Goal: Information Seeking & Learning: Compare options

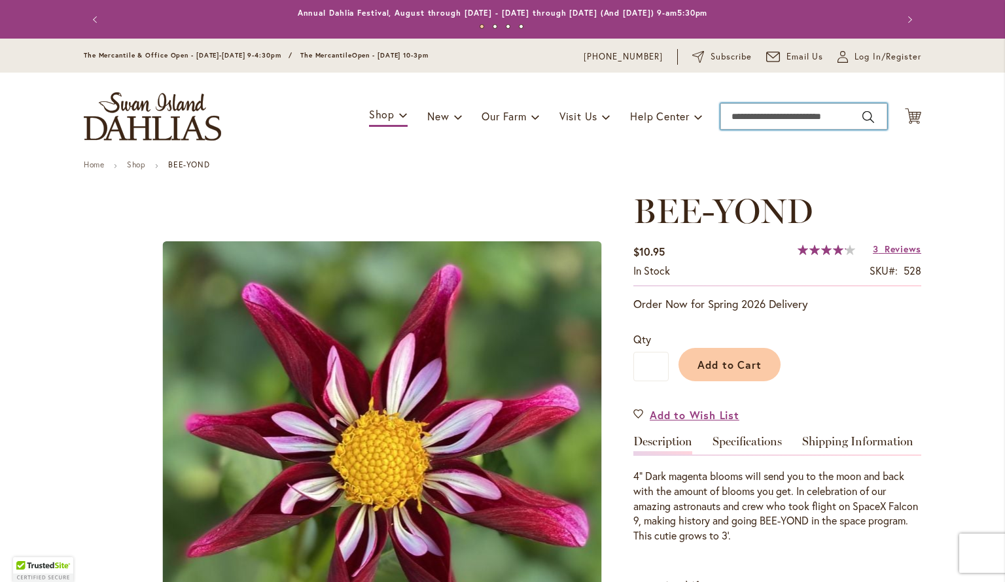
click at [773, 114] on input "Search" at bounding box center [803, 116] width 167 height 26
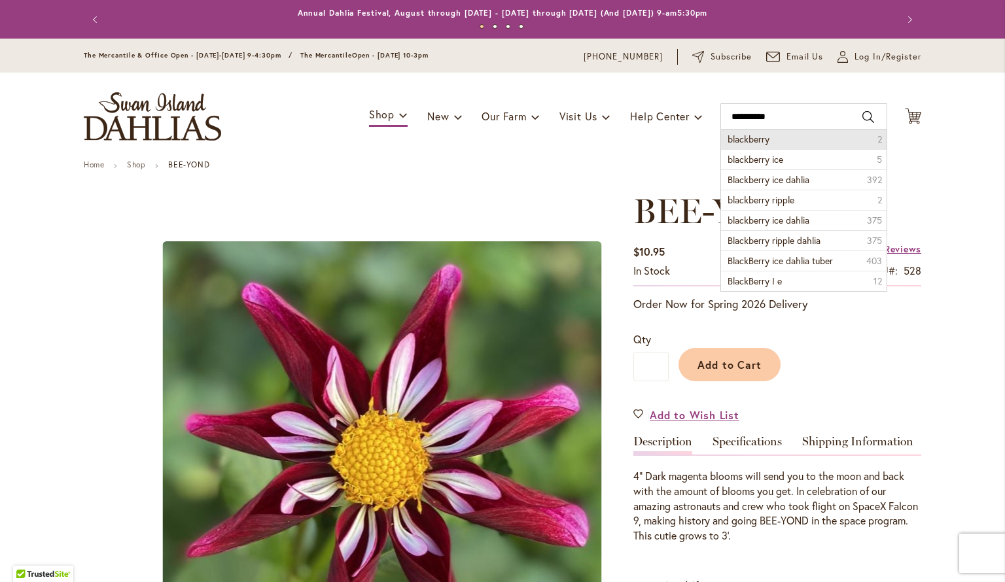
click at [801, 141] on li "blackberry 2" at bounding box center [804, 140] width 166 height 20
type input "**********"
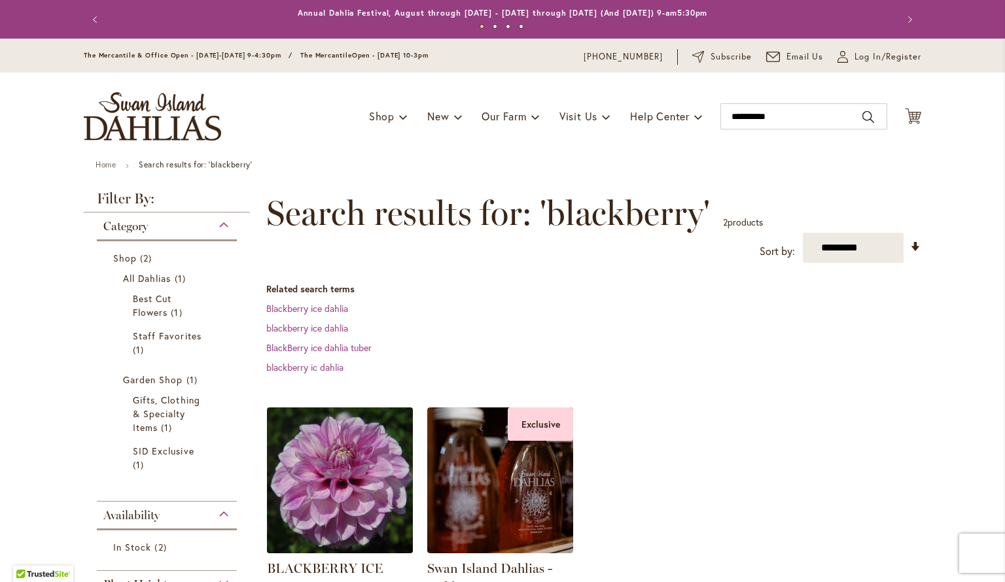
click at [340, 490] on img at bounding box center [340, 480] width 153 height 153
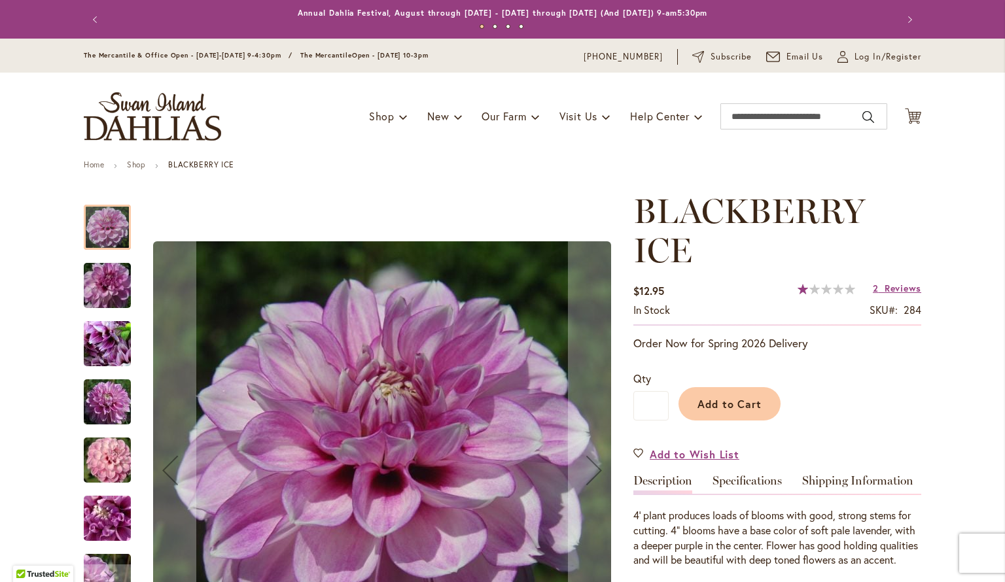
scroll to position [130, 0]
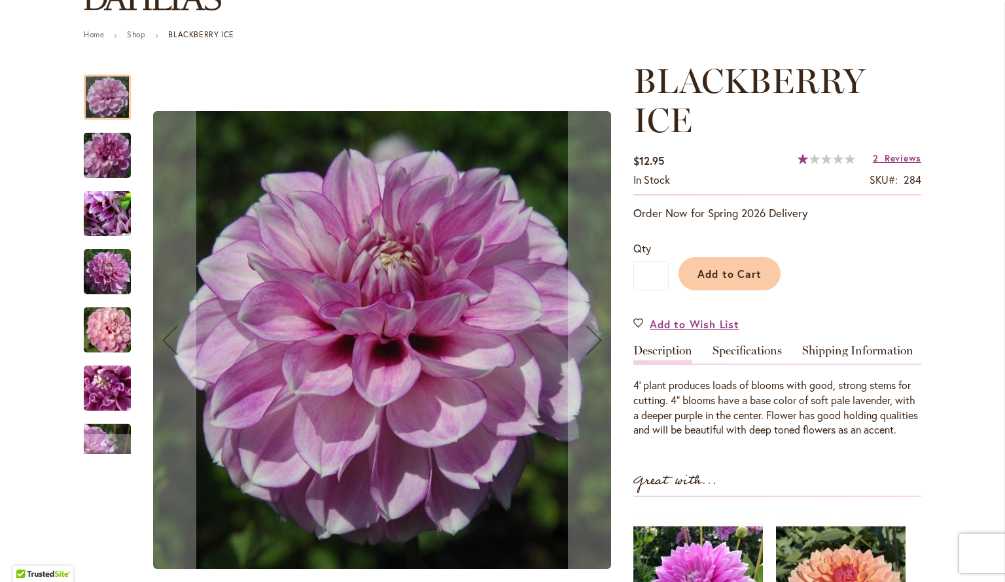
click at [107, 211] on img "BLACKBERRY ICE" at bounding box center [107, 214] width 94 height 71
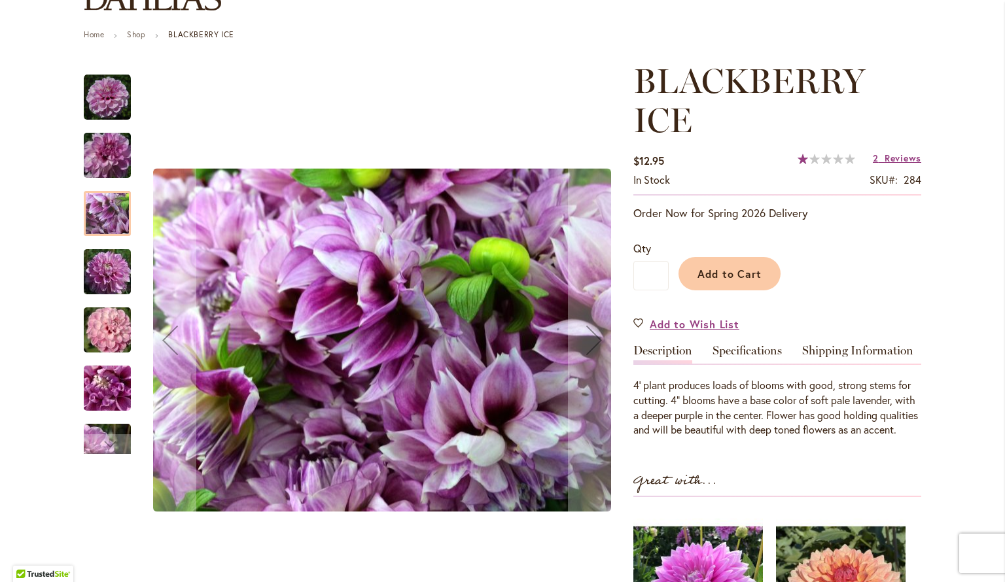
click at [102, 279] on img "BLACKBERRY ICE" at bounding box center [107, 272] width 94 height 63
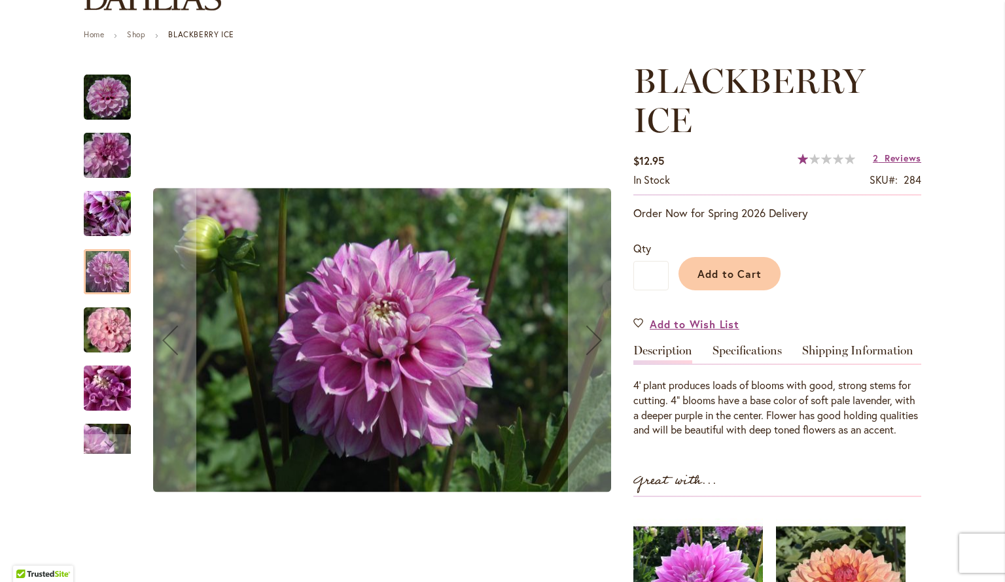
click at [105, 330] on img "BLACKBERRY ICE" at bounding box center [107, 330] width 94 height 63
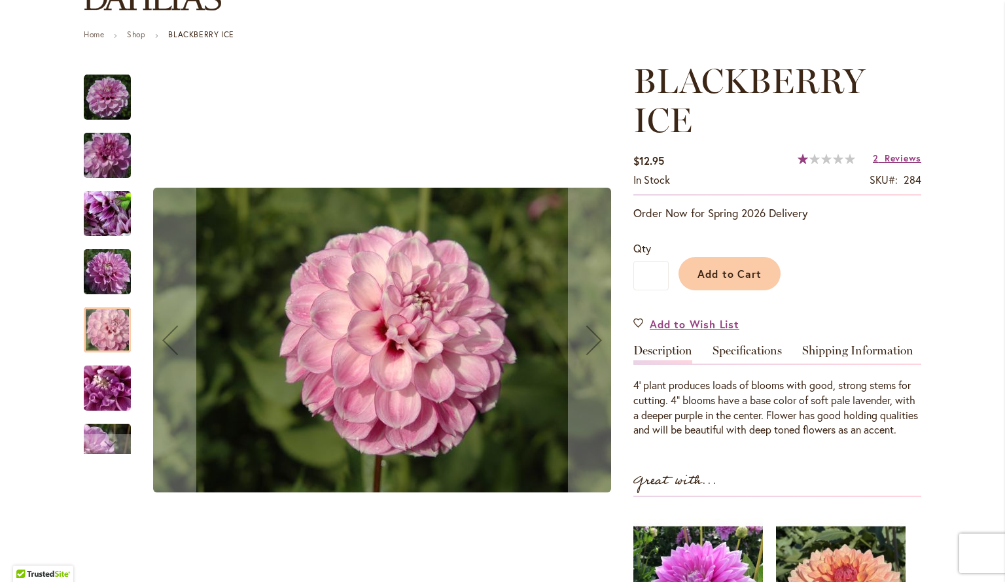
click at [102, 395] on img "BLACKBERRY ICE" at bounding box center [107, 388] width 94 height 63
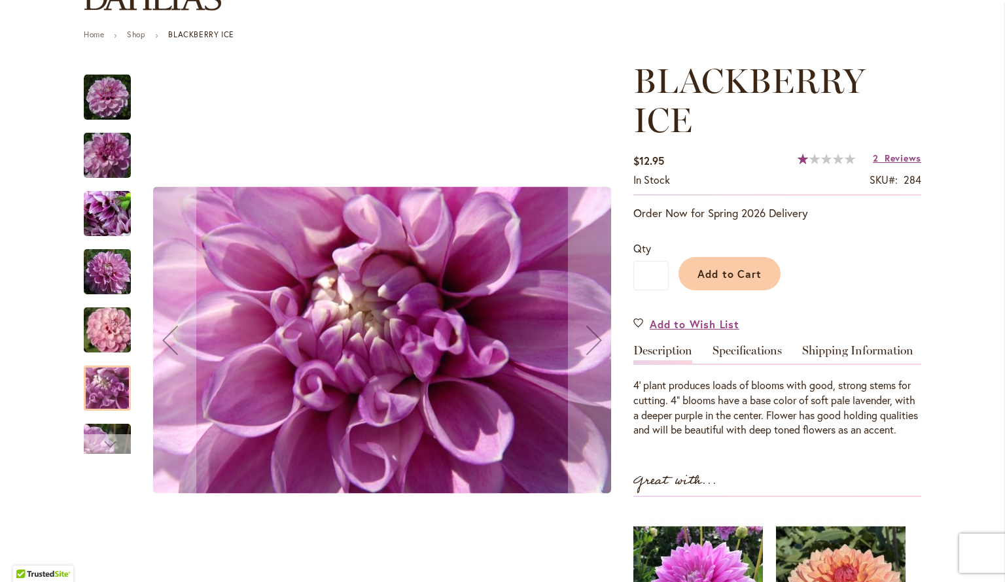
click at [103, 442] on div "Next" at bounding box center [108, 445] width 20 height 20
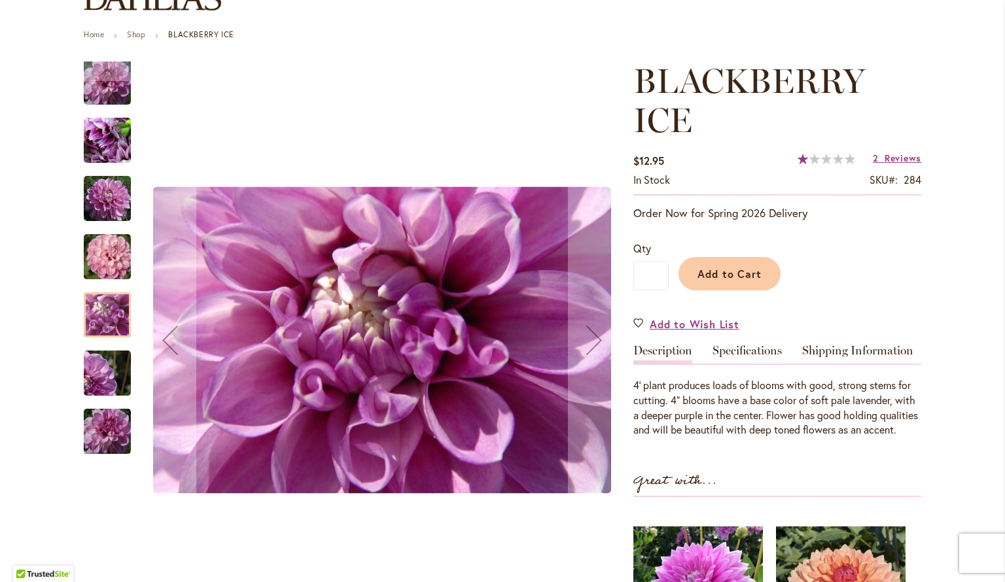
click at [103, 425] on img "BLACKBERRY ICE" at bounding box center [107, 431] width 94 height 63
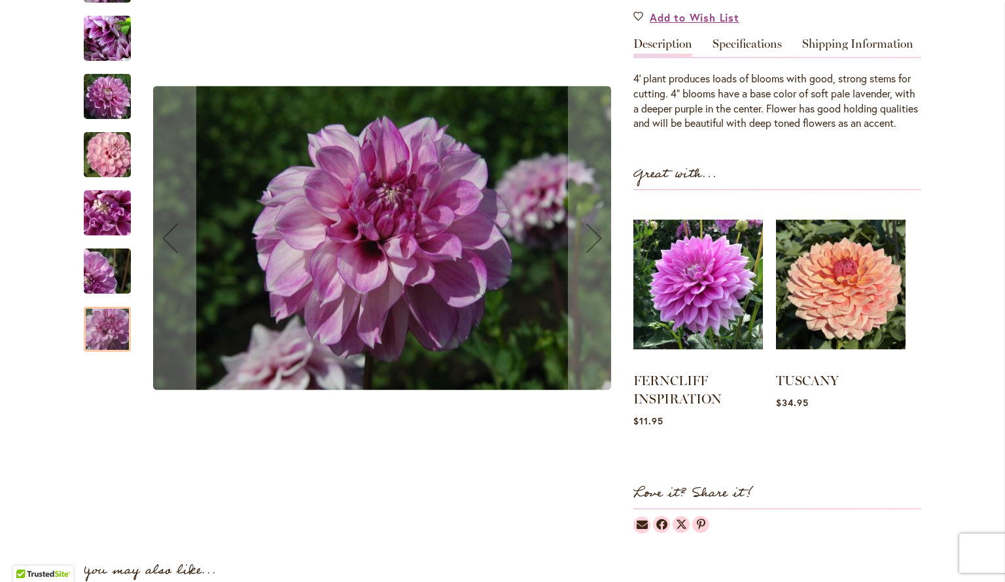
scroll to position [436, 0]
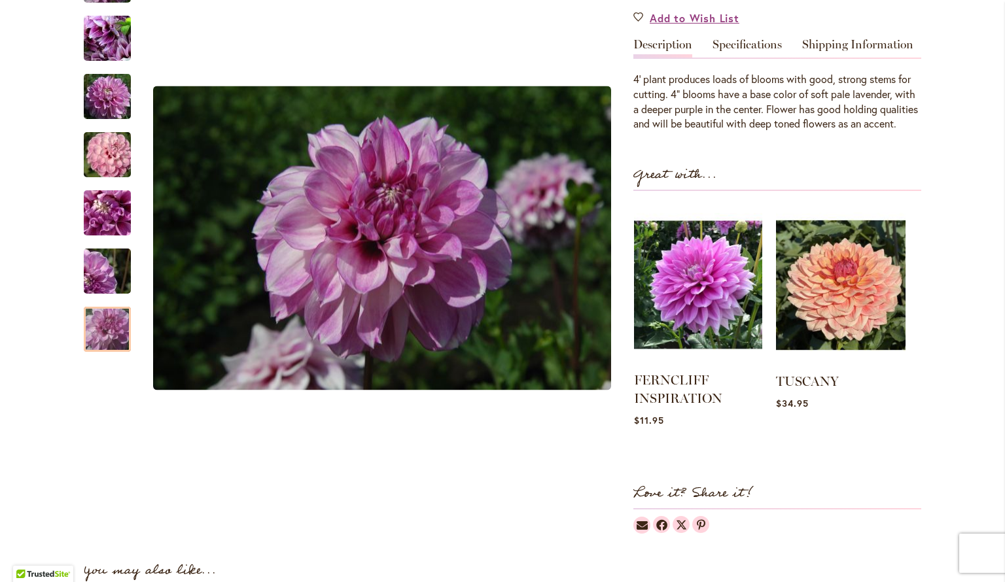
click at [687, 293] on img at bounding box center [698, 285] width 128 height 160
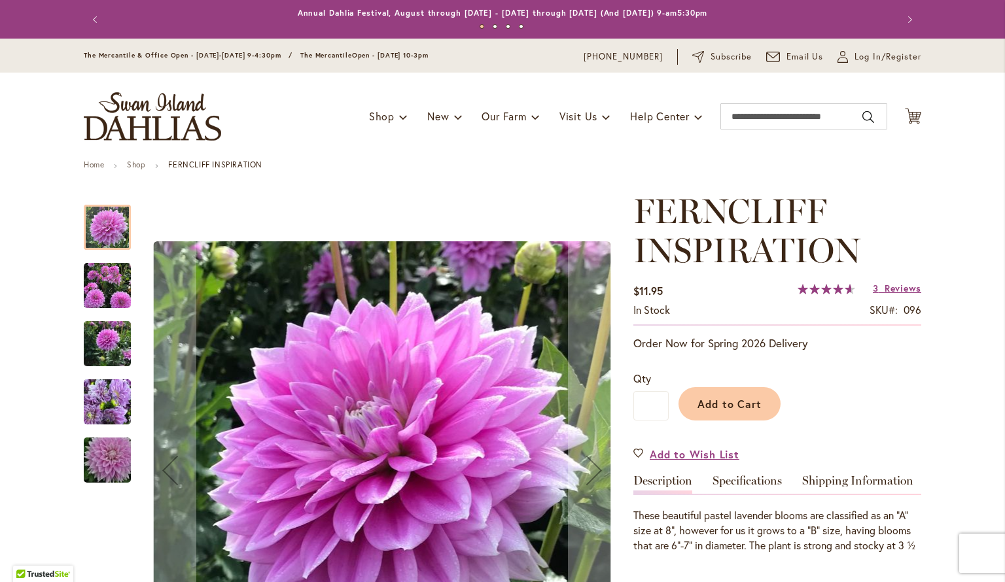
click at [102, 298] on img "Ferncliff Inspiration" at bounding box center [107, 285] width 47 height 47
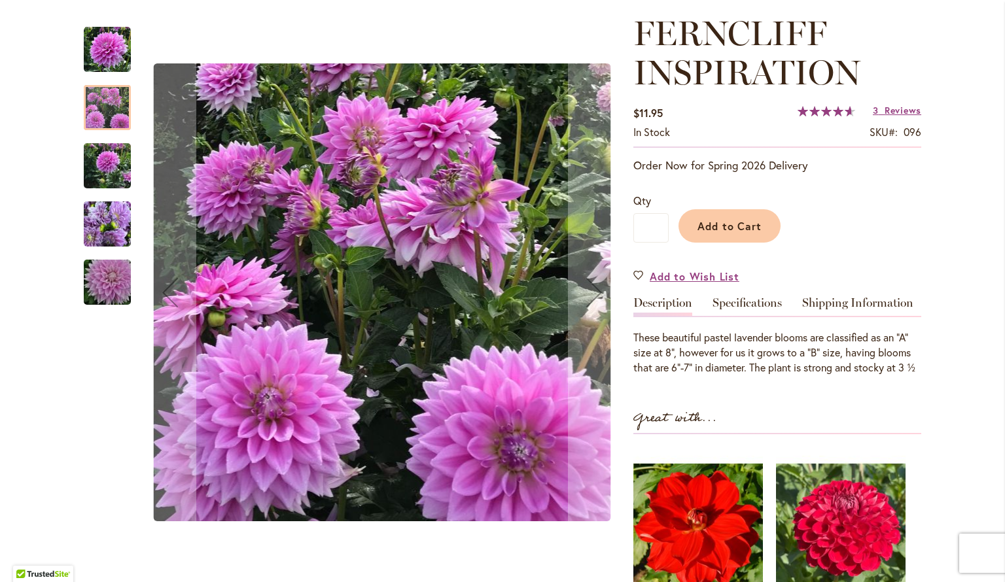
scroll to position [136, 0]
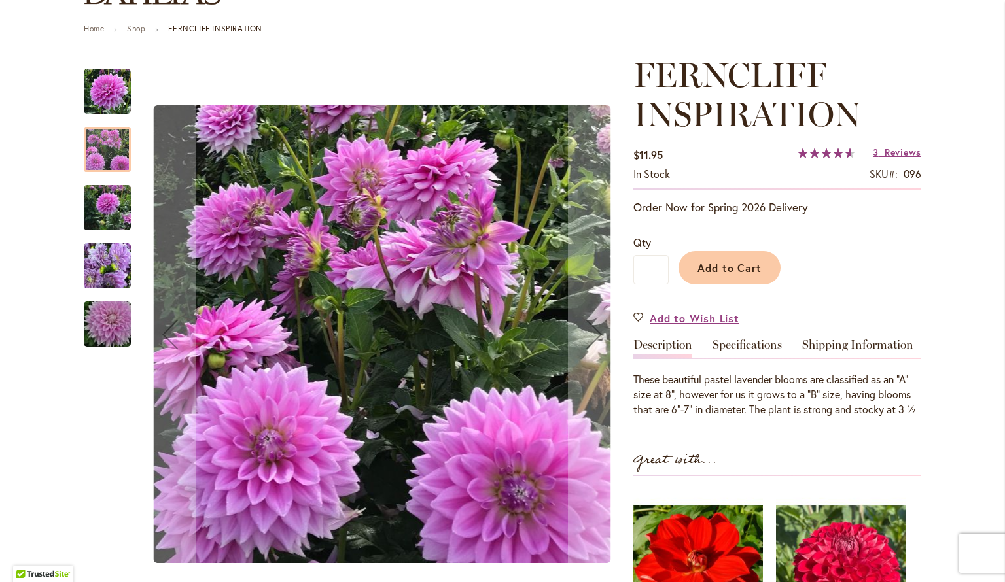
click at [109, 274] on img "Ferncliff Inspiration" at bounding box center [107, 266] width 47 height 63
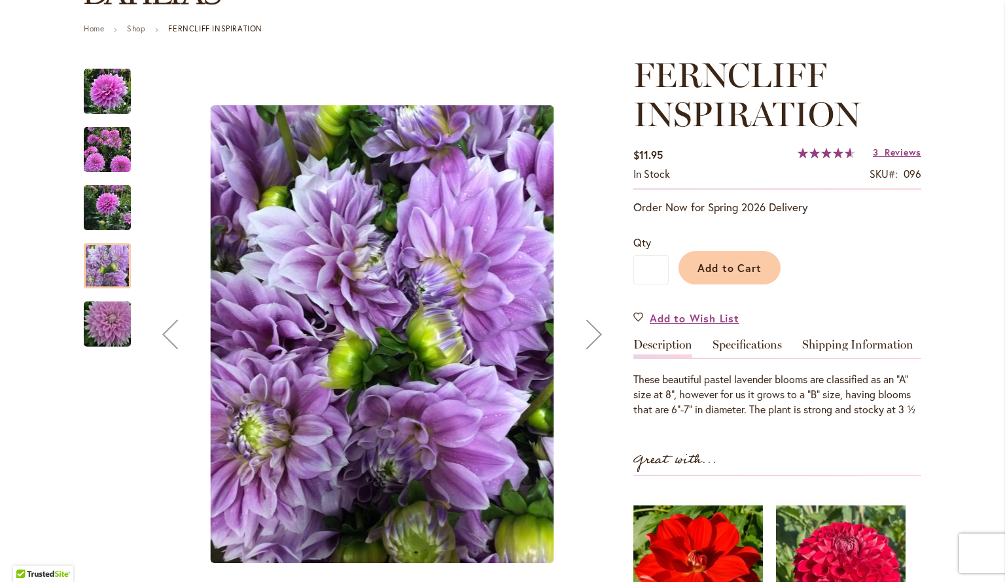
click at [111, 348] on div at bounding box center [107, 252] width 47 height 393
click at [105, 327] on img "Ferncliff Inspiration" at bounding box center [107, 324] width 94 height 63
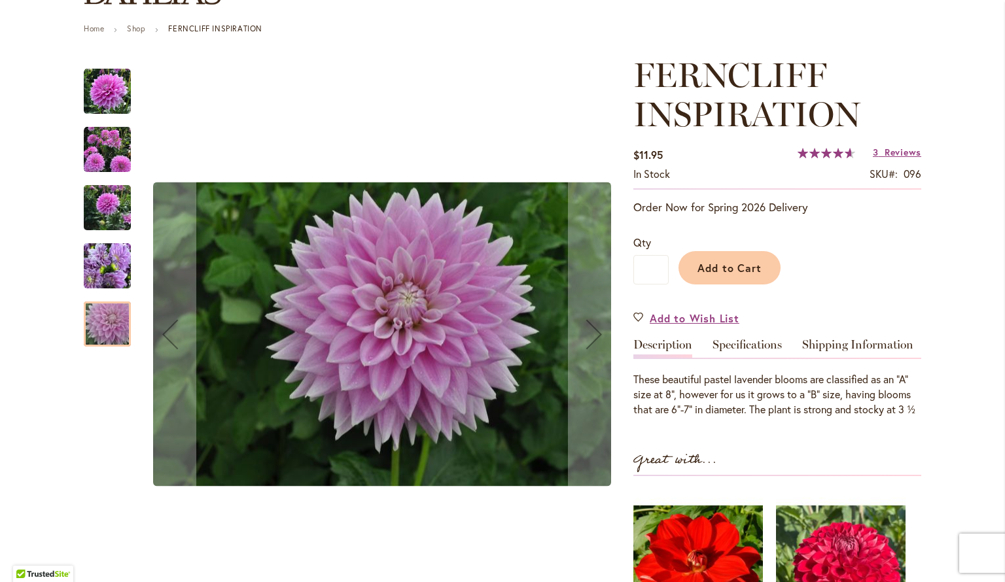
click at [99, 186] on img "Ferncliff Inspiration" at bounding box center [107, 208] width 47 height 63
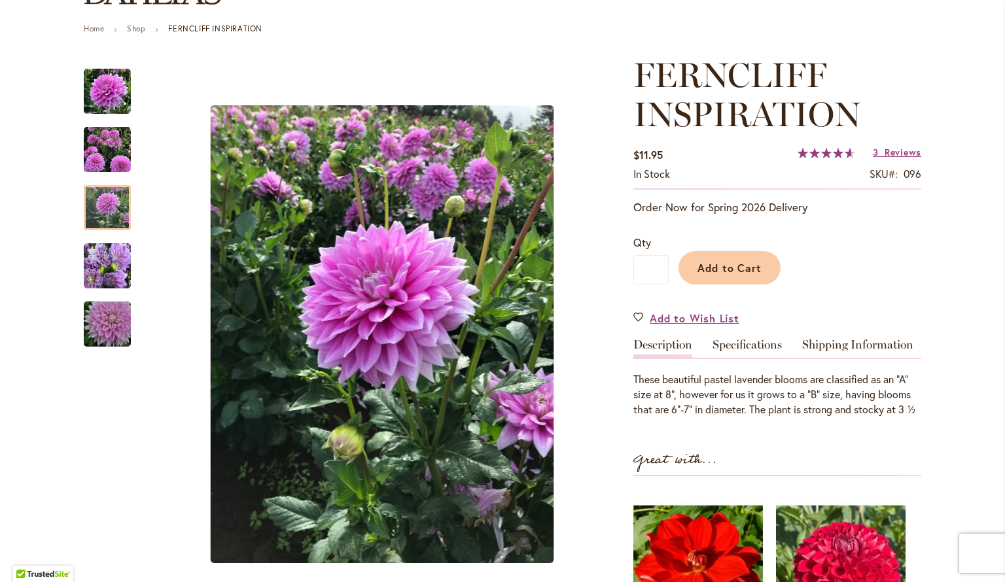
click at [861, 417] on div "These beautiful pastel lavender blooms are classified as an “A” size at 8”, how…" at bounding box center [777, 394] width 288 height 45
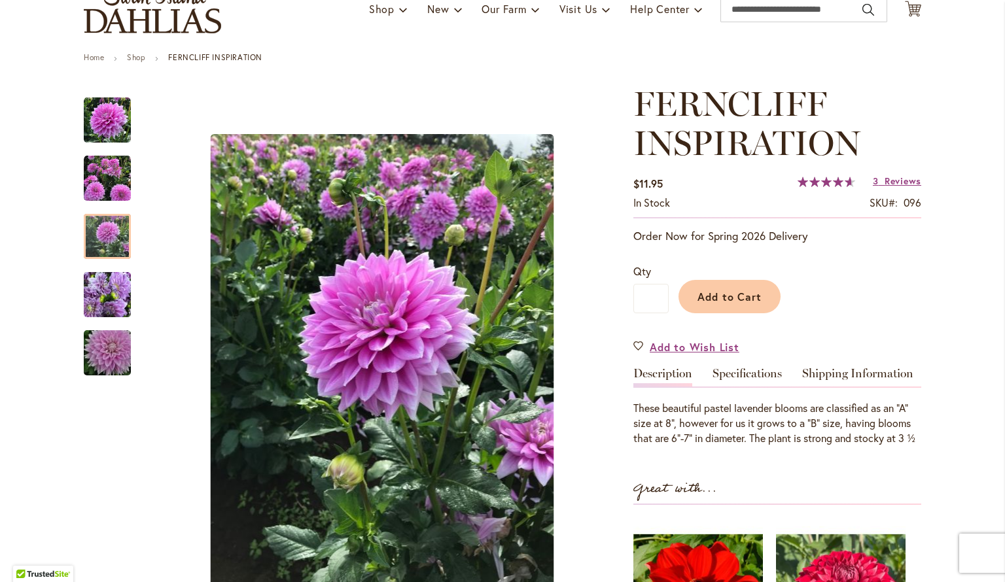
scroll to position [0, 0]
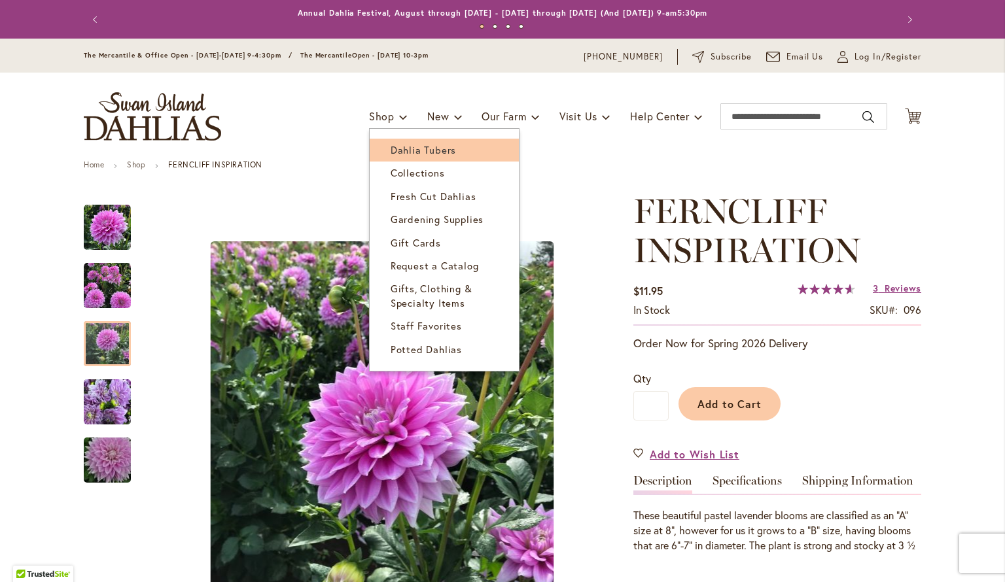
click at [412, 154] on span "Dahlia Tubers" at bounding box center [423, 149] width 65 height 13
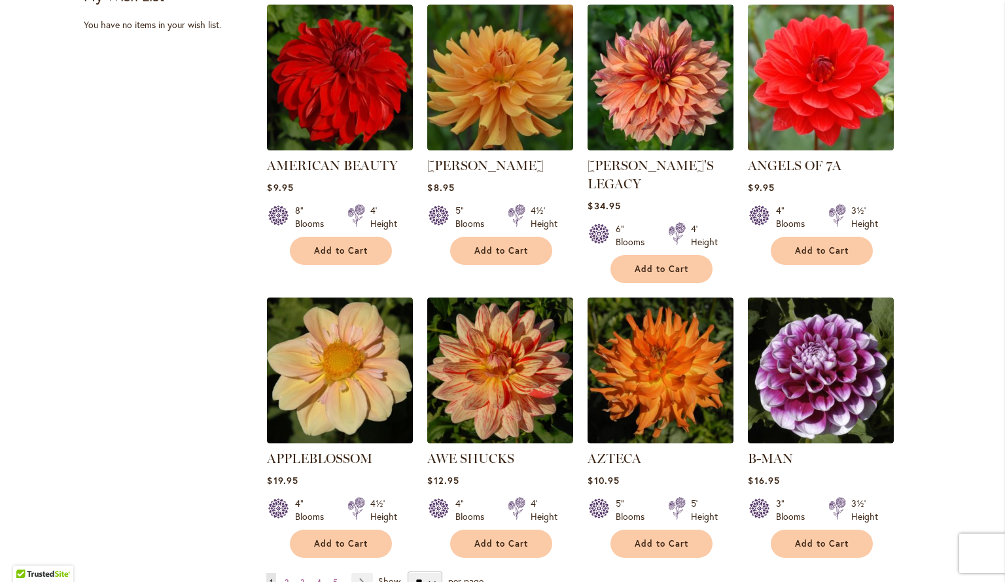
scroll to position [921, 0]
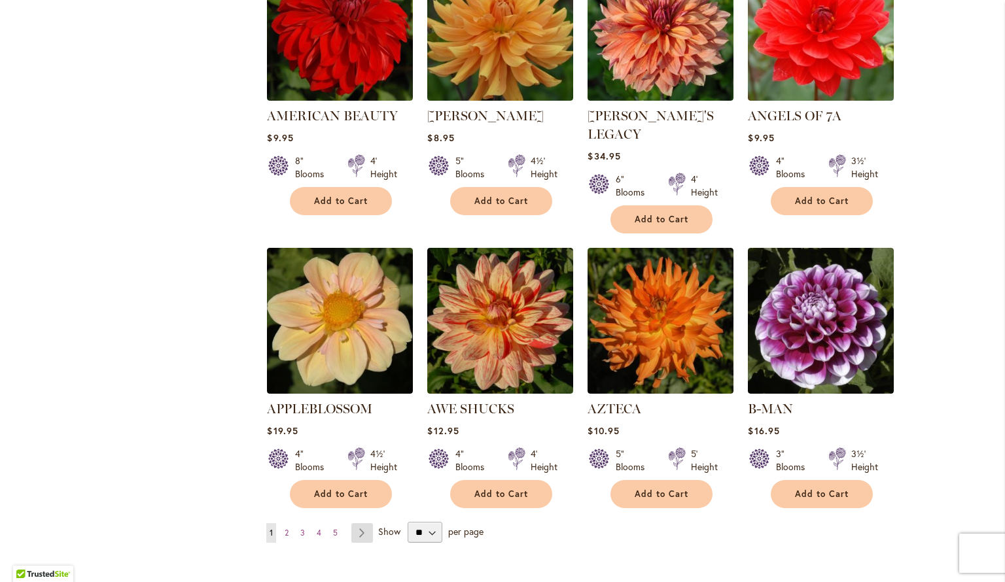
click at [355, 524] on link "Page Next" at bounding box center [362, 534] width 22 height 20
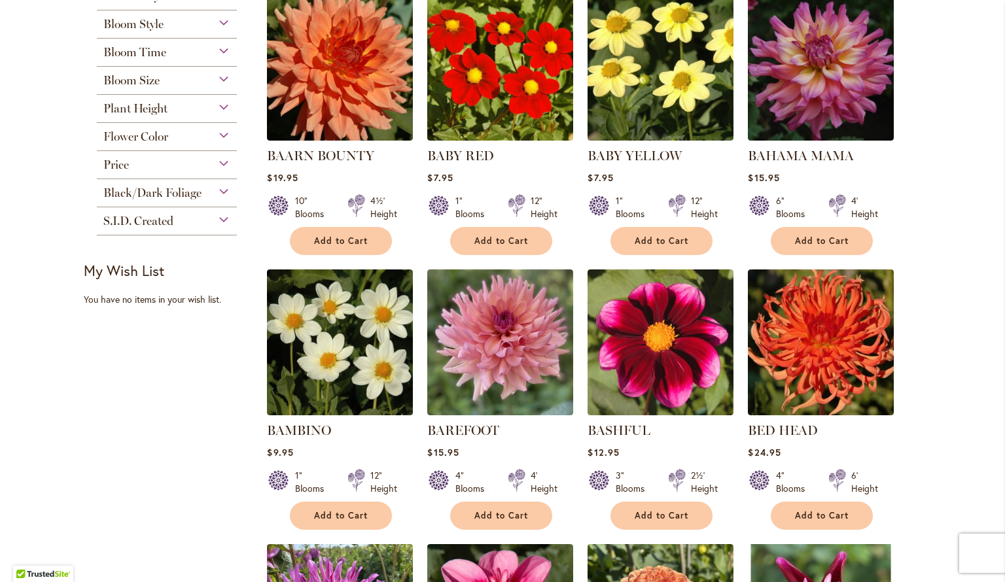
scroll to position [332, 0]
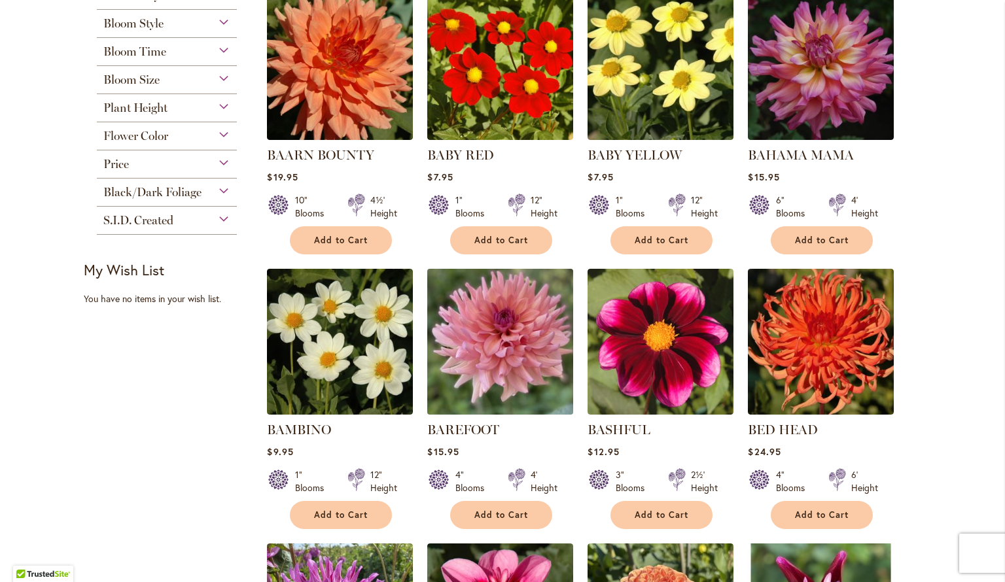
click at [480, 358] on img at bounding box center [500, 342] width 153 height 153
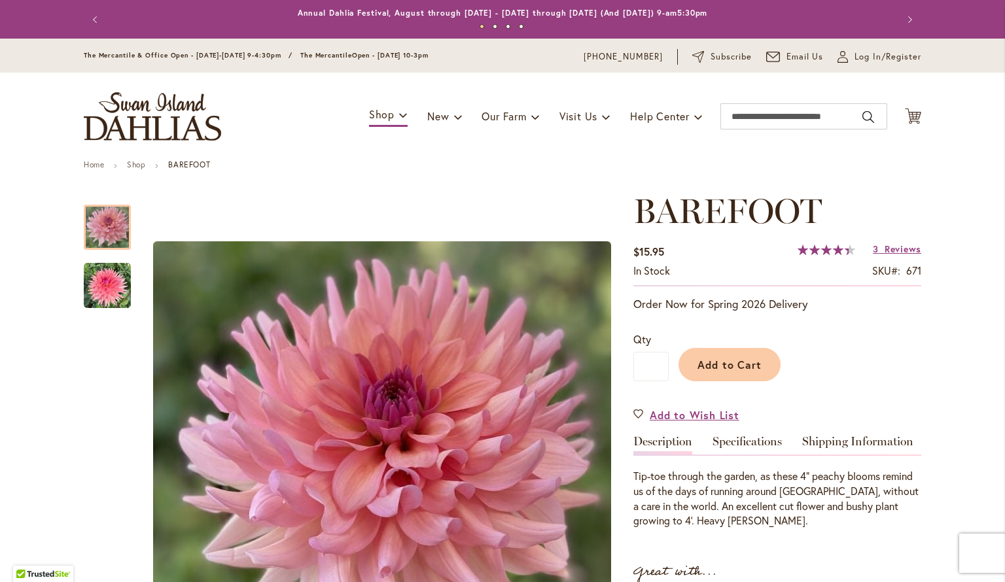
scroll to position [168, 0]
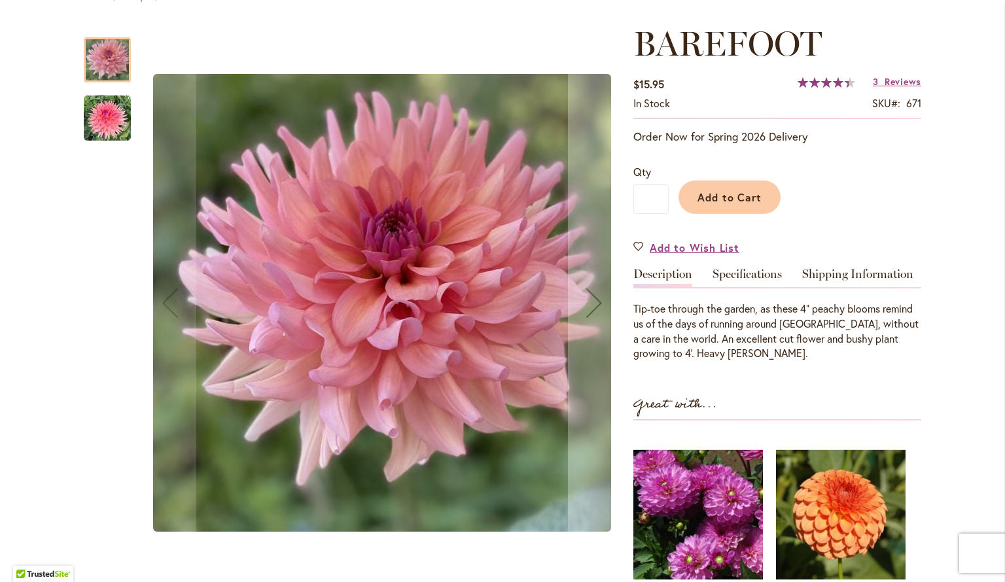
click at [100, 130] on img "BAREFOOT" at bounding box center [107, 118] width 47 height 47
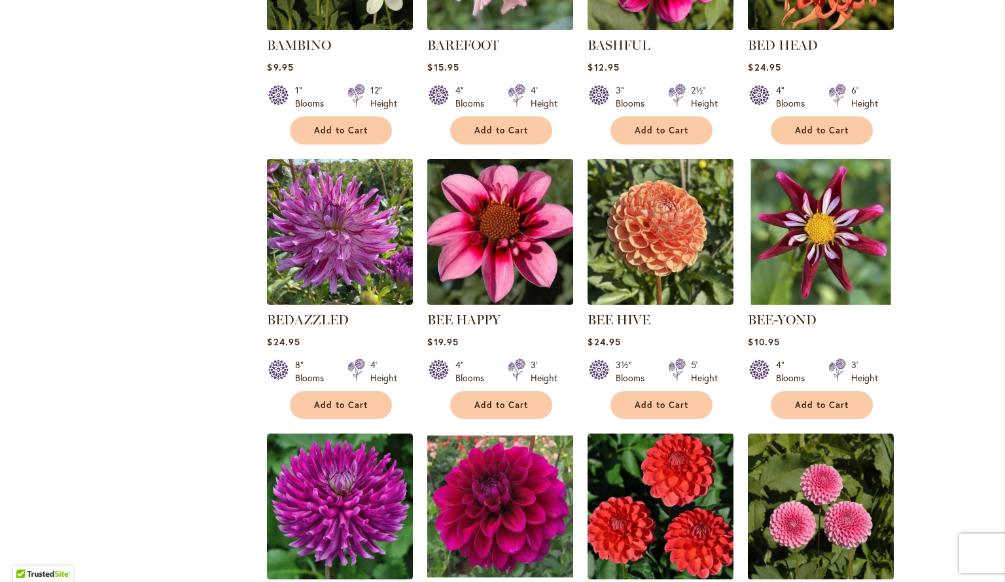
scroll to position [884, 0]
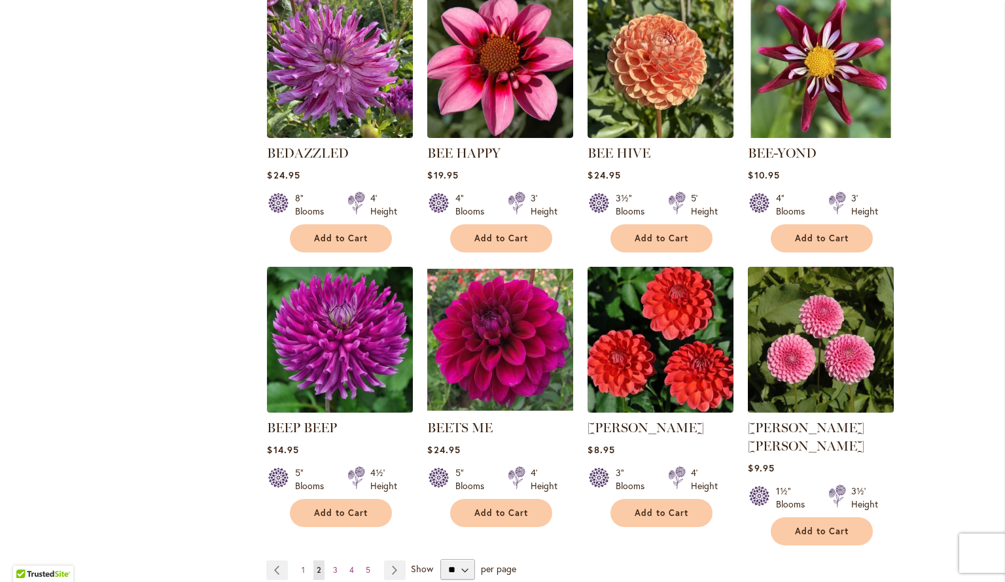
click at [811, 367] on img at bounding box center [821, 340] width 153 height 153
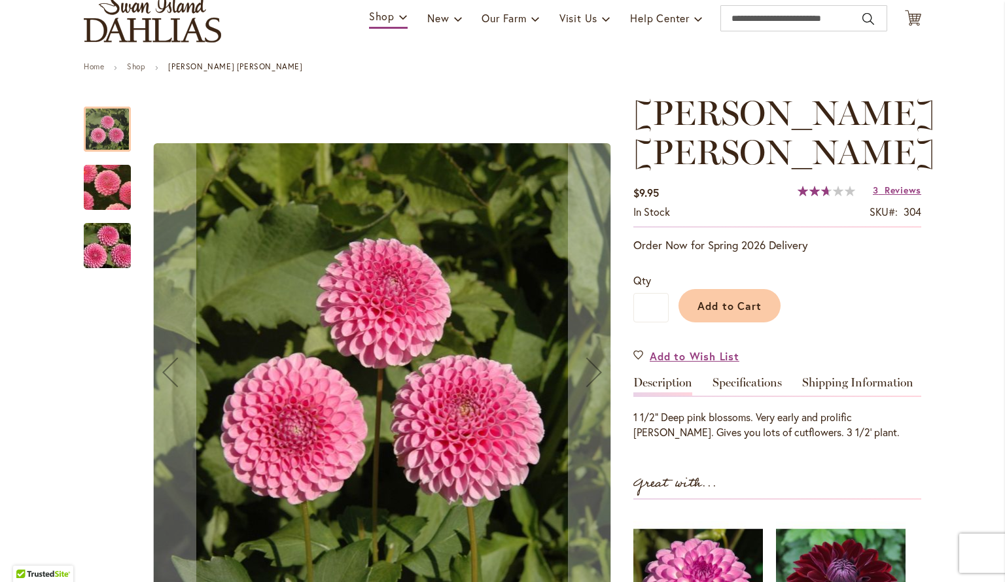
scroll to position [99, 0]
click at [98, 239] on img "BETTY ANNE" at bounding box center [107, 245] width 94 height 63
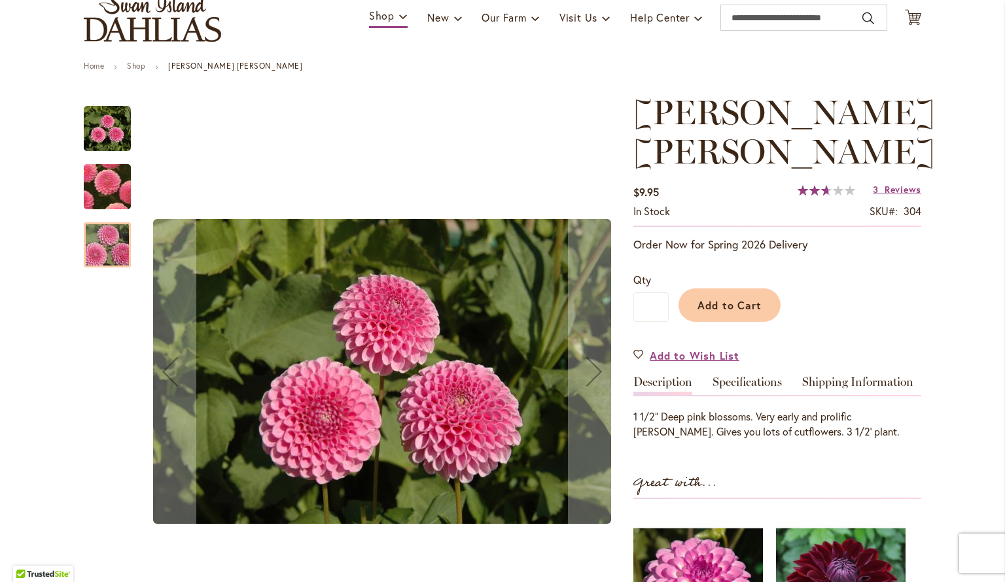
click at [118, 171] on img "BETTY ANNE" at bounding box center [107, 187] width 91 height 90
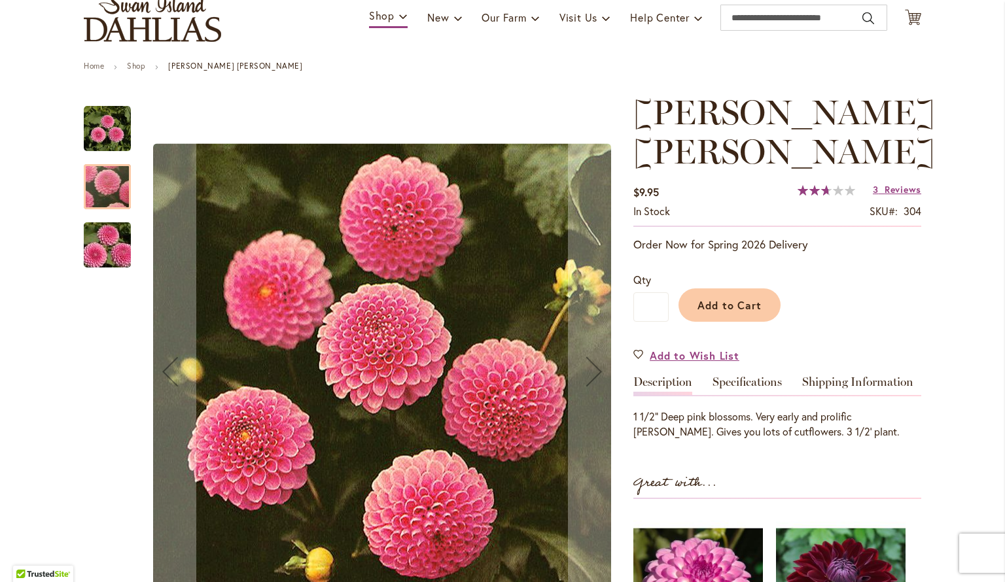
click at [123, 116] on img "BETTY ANNE" at bounding box center [107, 128] width 47 height 47
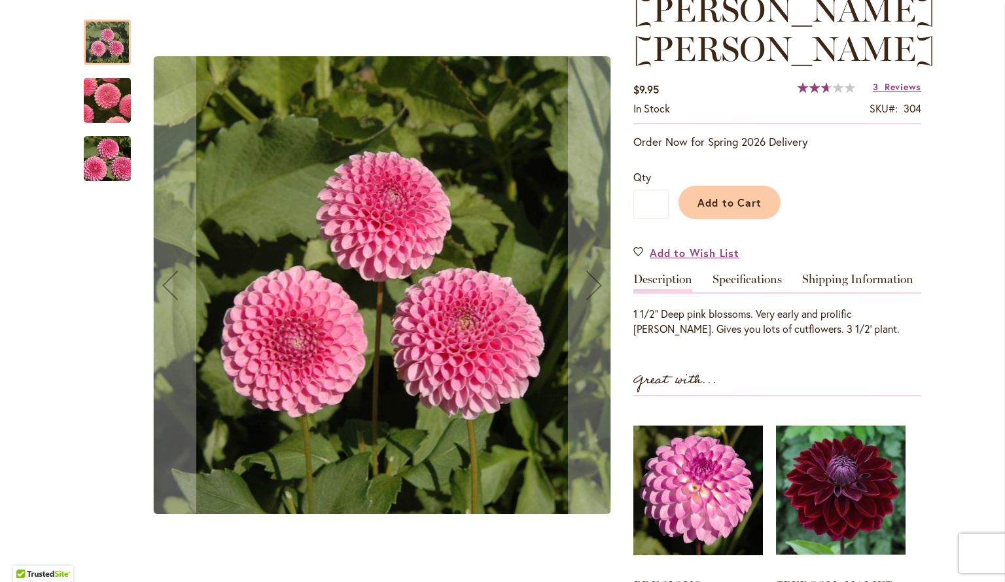
scroll to position [203, 0]
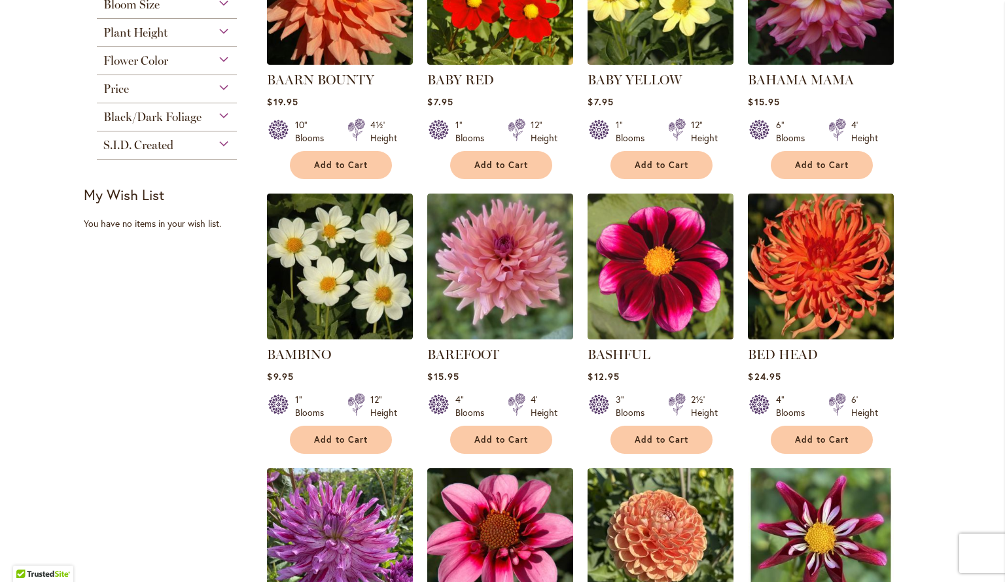
scroll to position [414, 0]
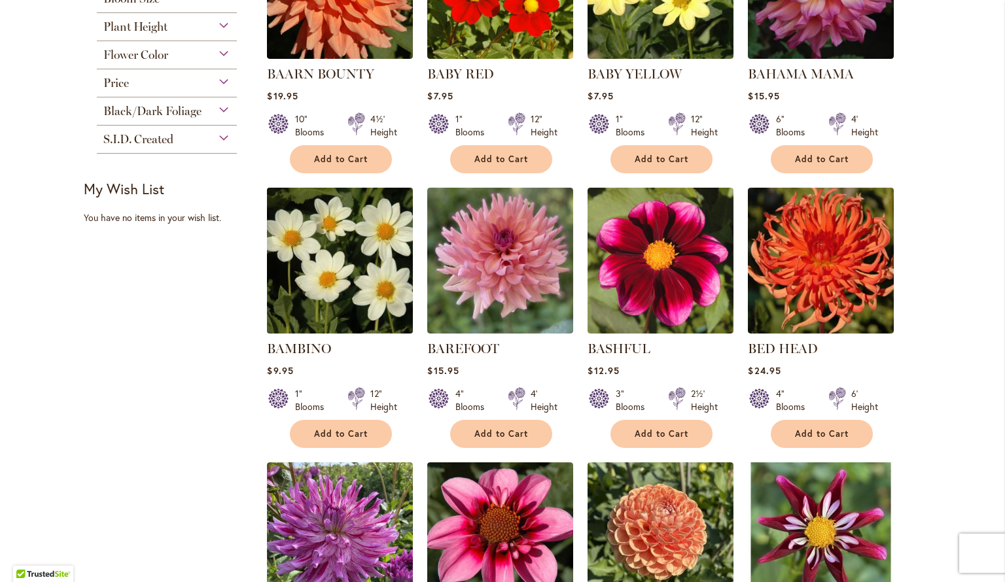
click at [349, 269] on img at bounding box center [340, 261] width 153 height 153
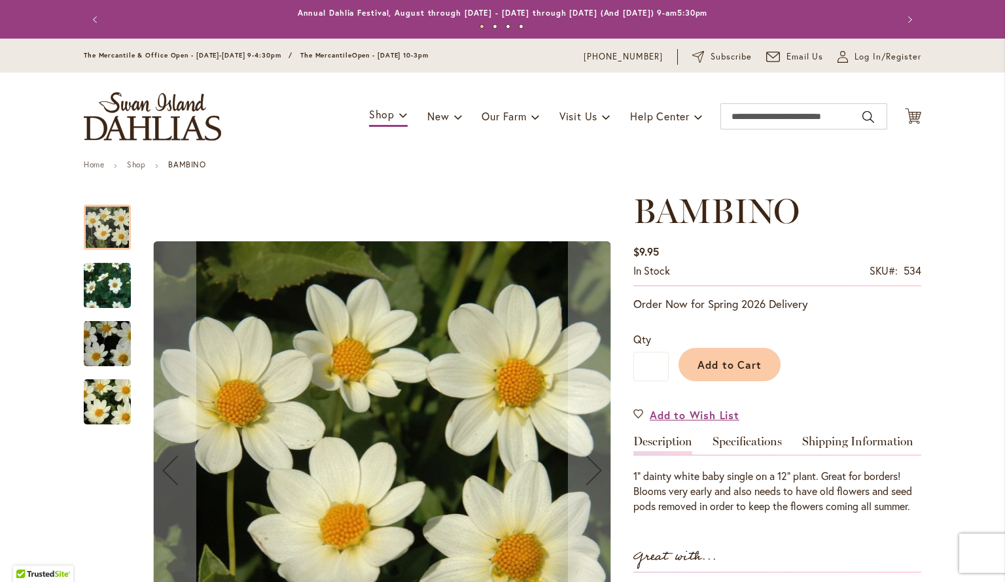
scroll to position [114, 0]
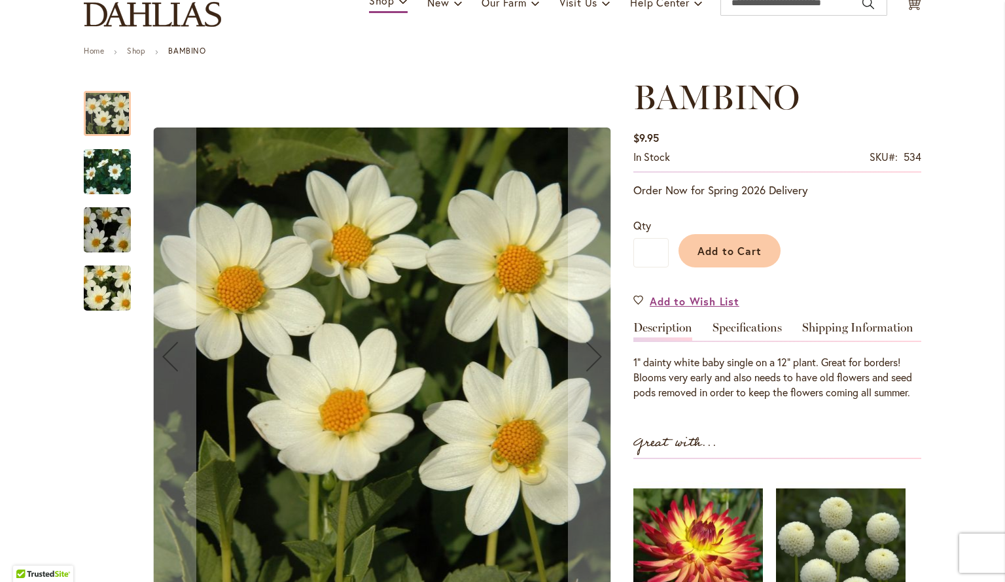
click at [101, 183] on img "BAMBINO" at bounding box center [107, 172] width 94 height 80
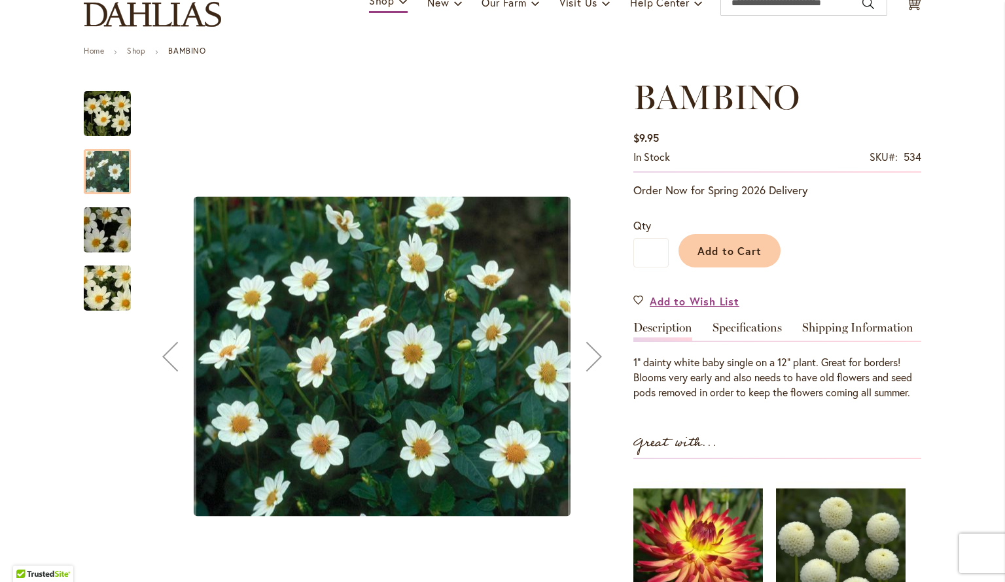
click at [99, 227] on img "BAMBINO" at bounding box center [107, 230] width 94 height 63
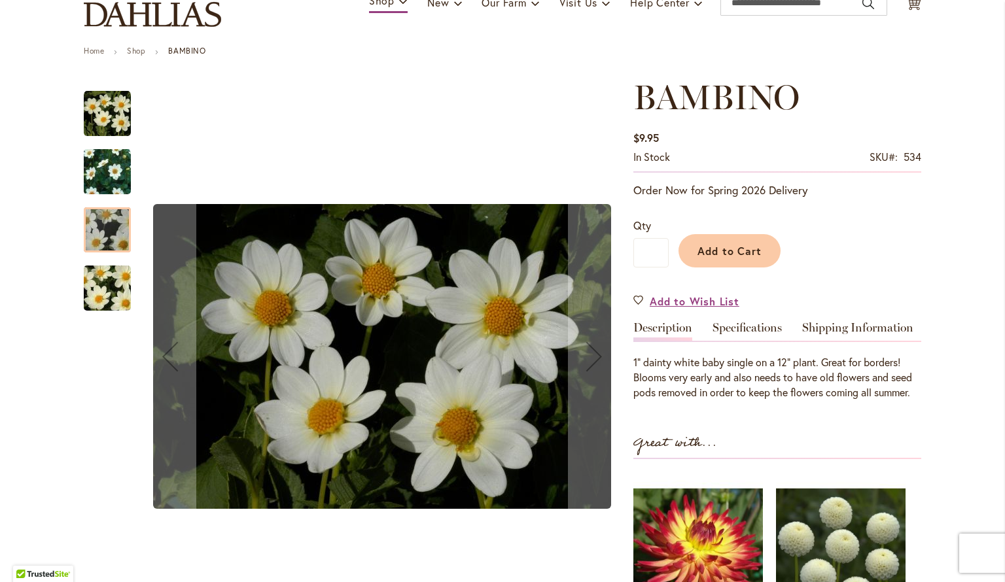
click at [106, 309] on img "BAMBINO" at bounding box center [107, 288] width 94 height 63
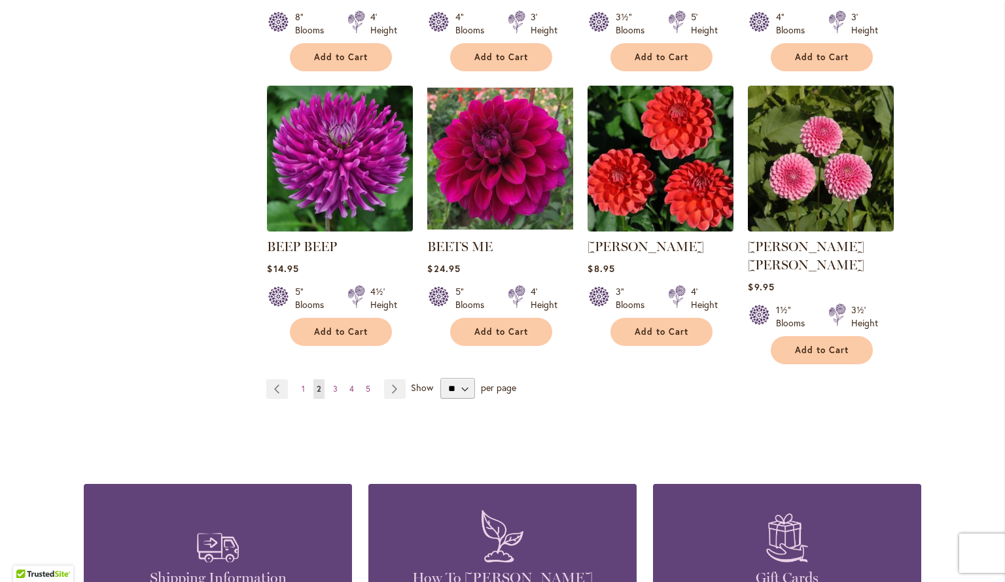
scroll to position [1089, 0]
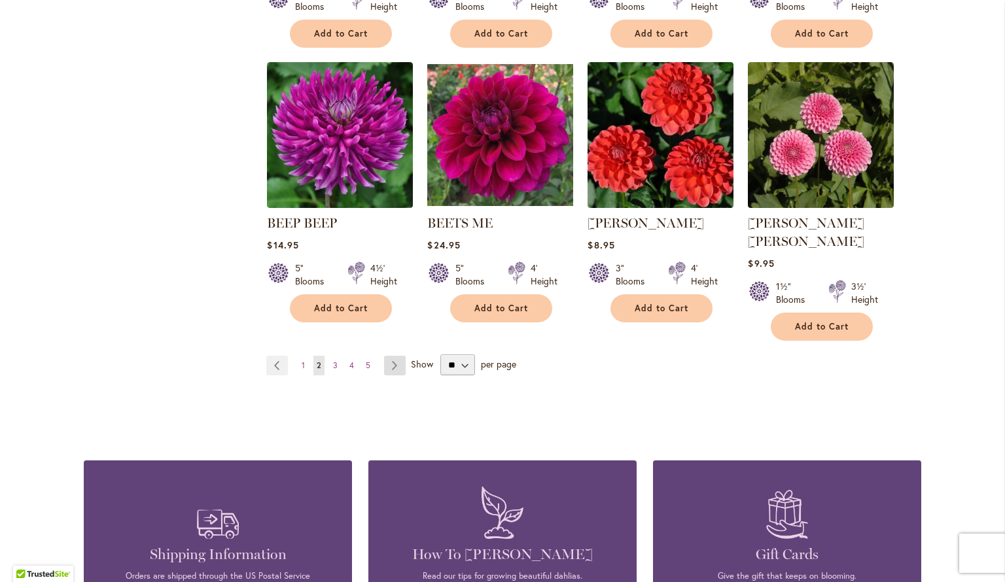
click at [390, 356] on link "Page Next" at bounding box center [395, 366] width 22 height 20
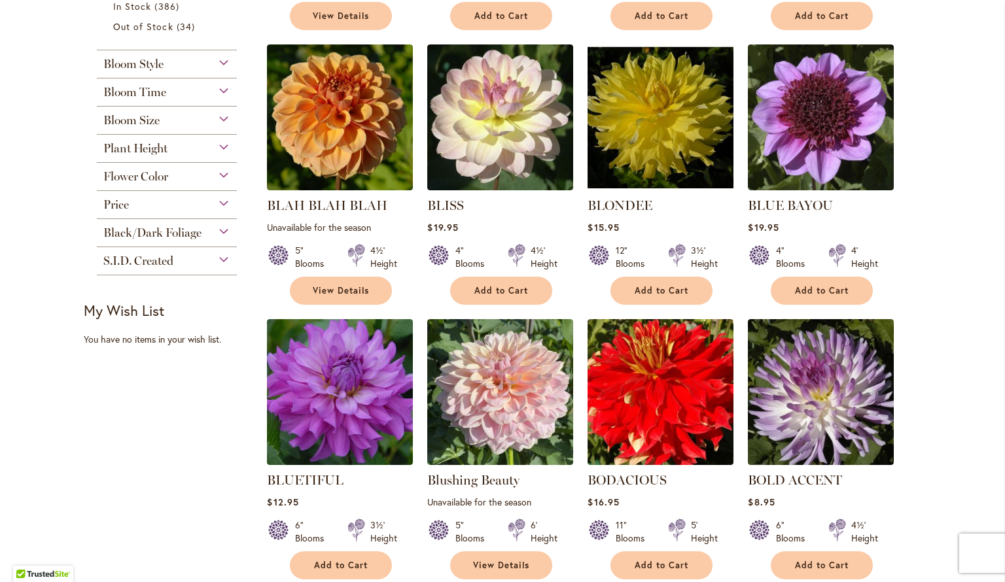
scroll to position [638, 0]
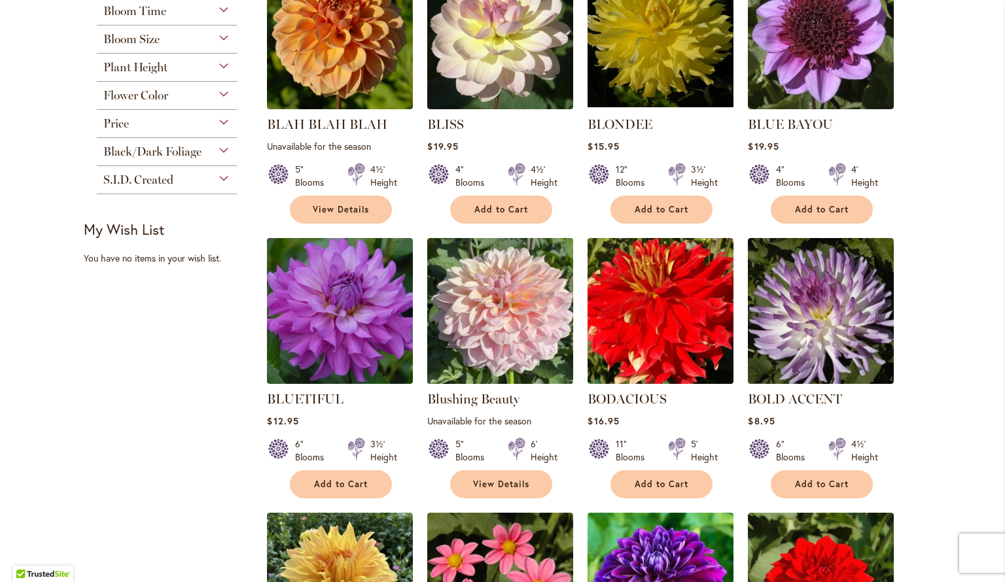
click at [491, 313] on img at bounding box center [500, 311] width 153 height 153
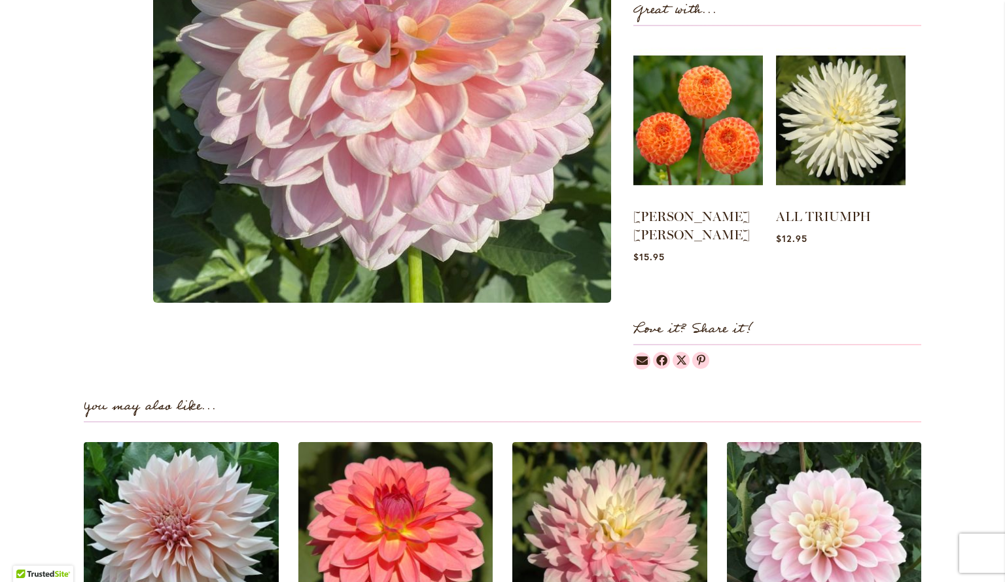
scroll to position [861, 0]
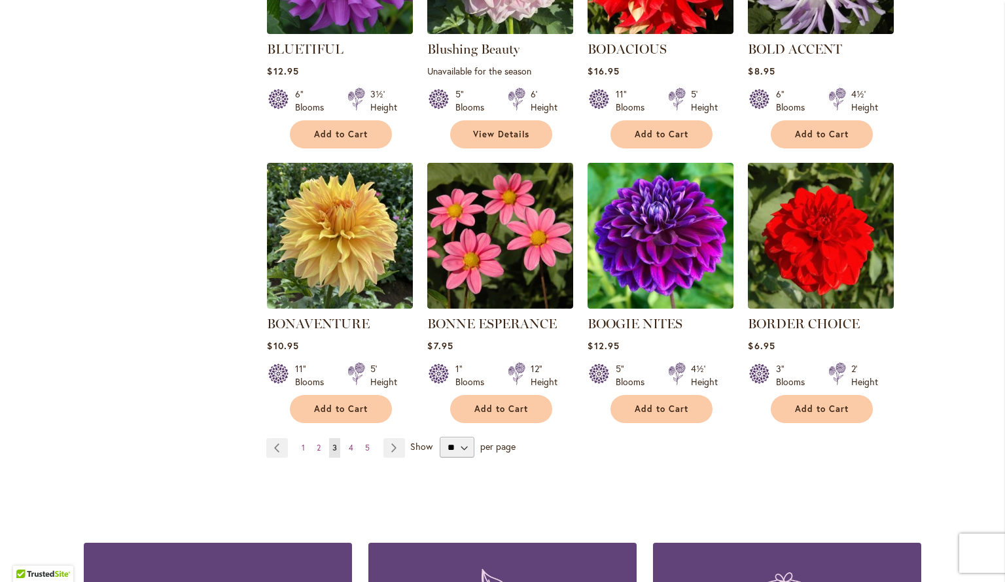
scroll to position [987, 0]
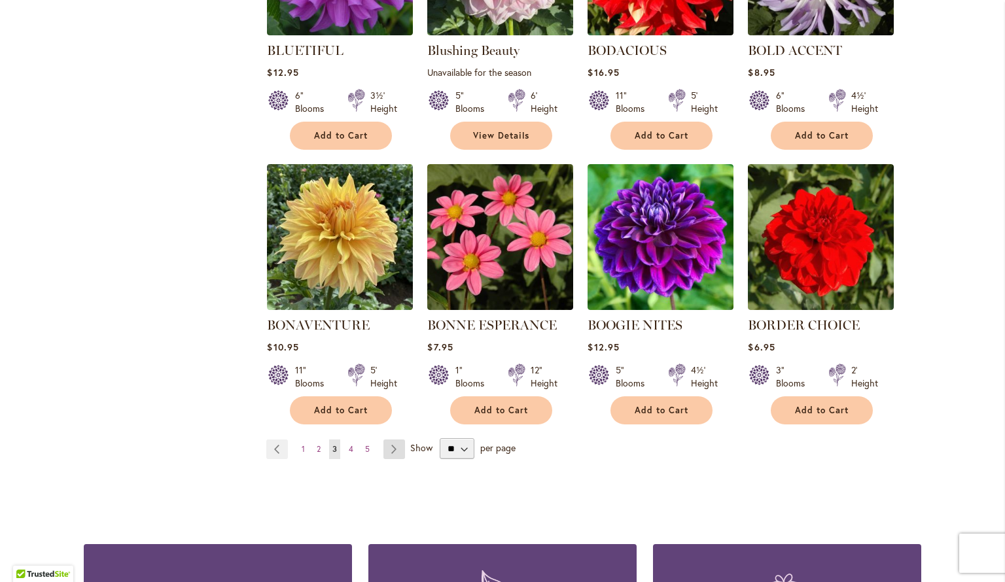
click at [389, 446] on link "Page Next" at bounding box center [394, 450] width 22 height 20
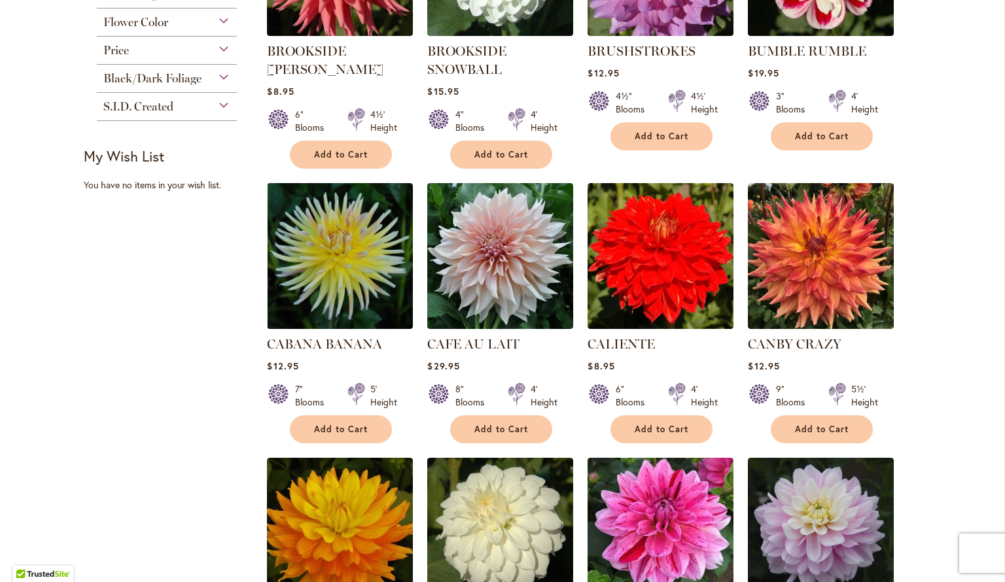
scroll to position [973, 0]
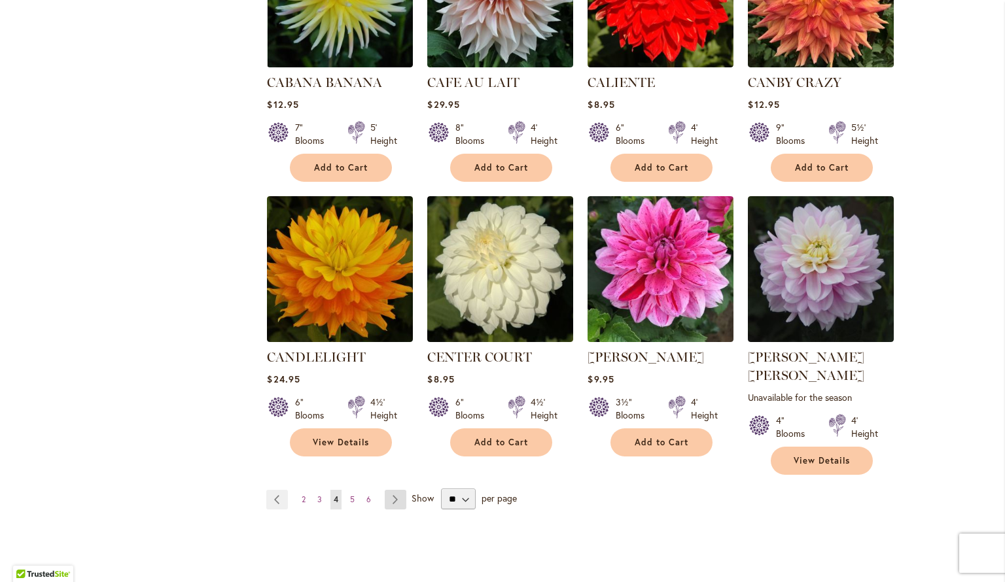
click at [394, 490] on link "Page Next" at bounding box center [396, 500] width 22 height 20
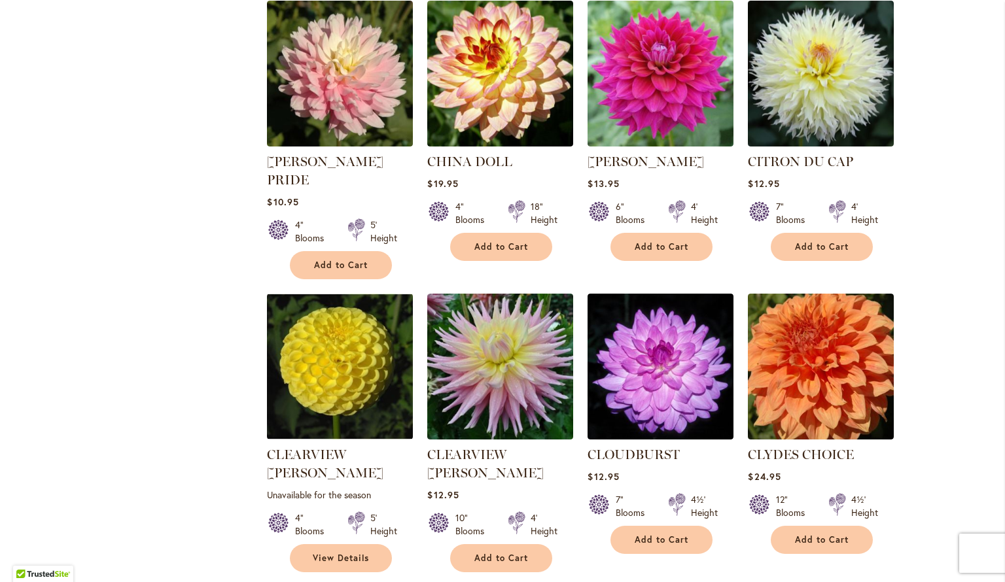
scroll to position [902, 0]
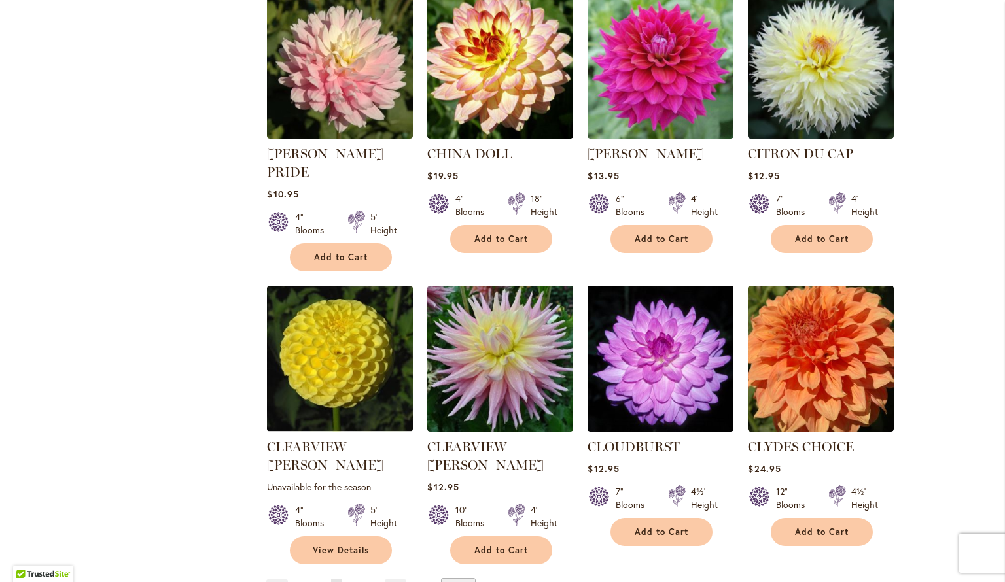
click at [955, 402] on div "Skip to Content The Mercantile & Office Open - [DATE]-[DATE] 9-4:30pm / The Mer…" at bounding box center [502, 200] width 1005 height 2126
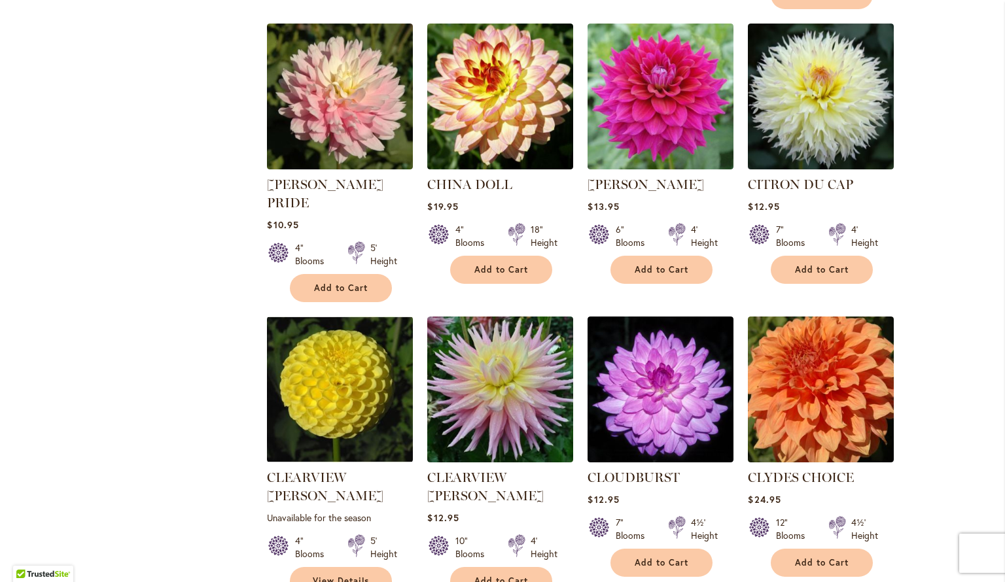
scroll to position [870, 0]
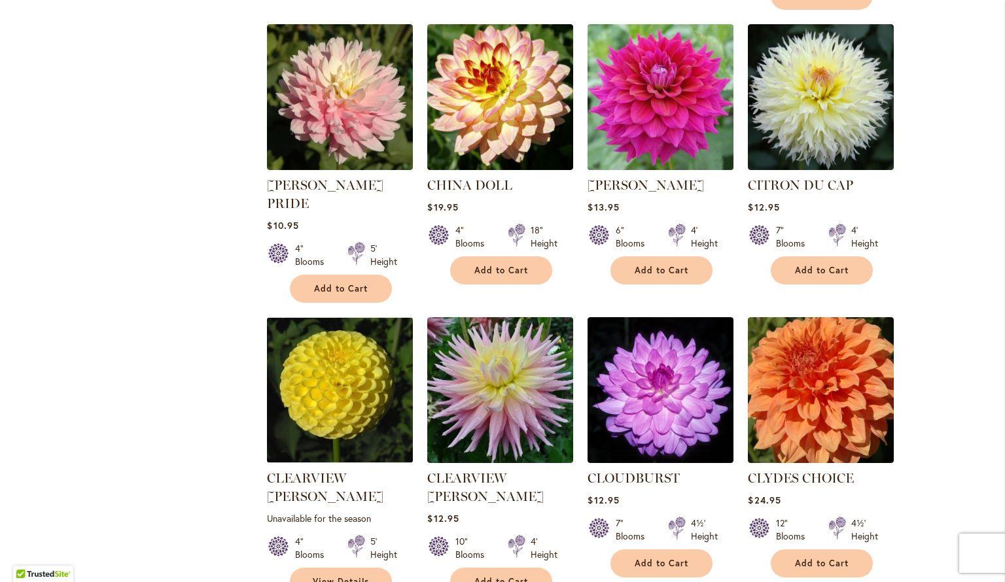
click at [663, 74] on img at bounding box center [660, 97] width 153 height 153
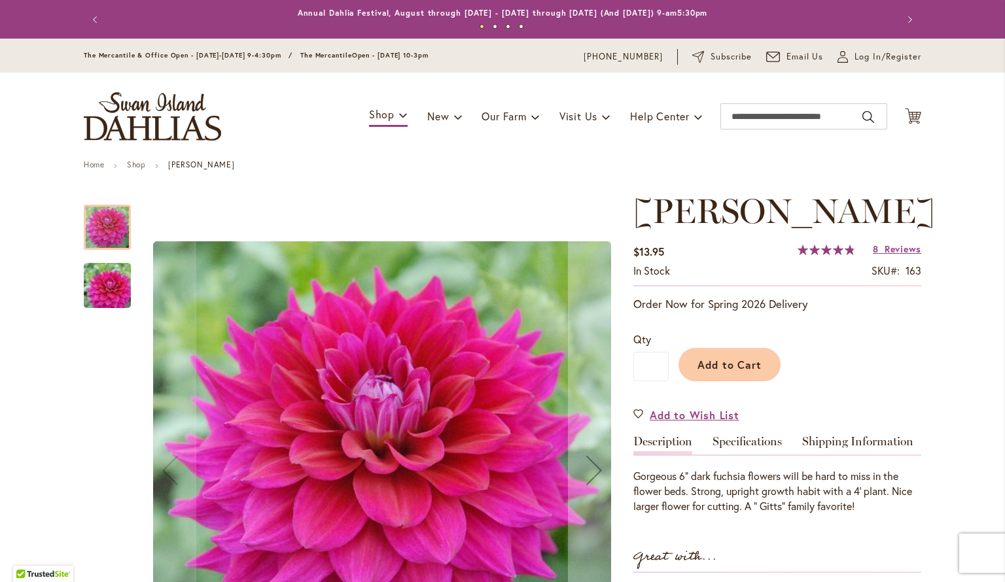
scroll to position [84, 0]
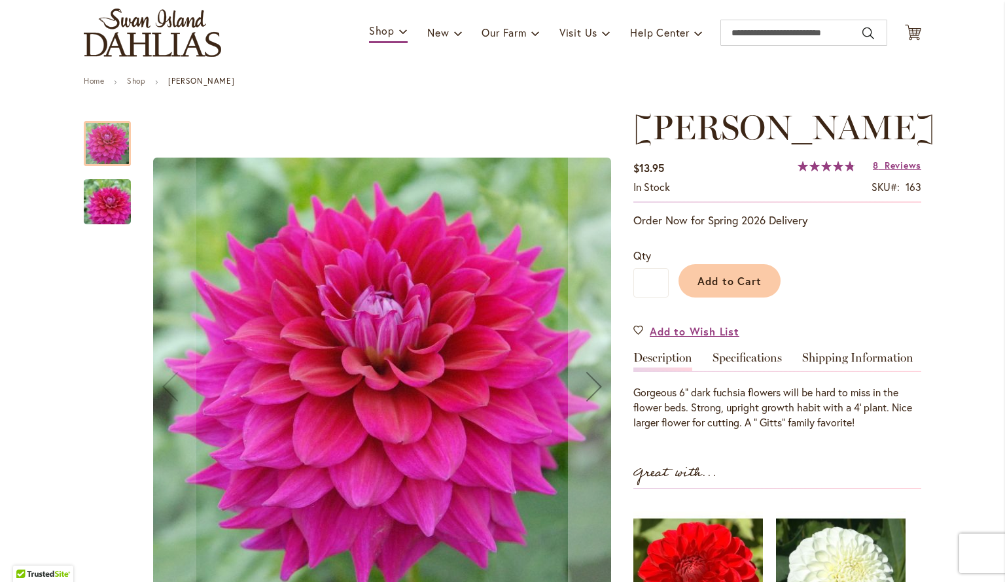
click at [88, 211] on img "CHLOE JANAE" at bounding box center [107, 202] width 94 height 63
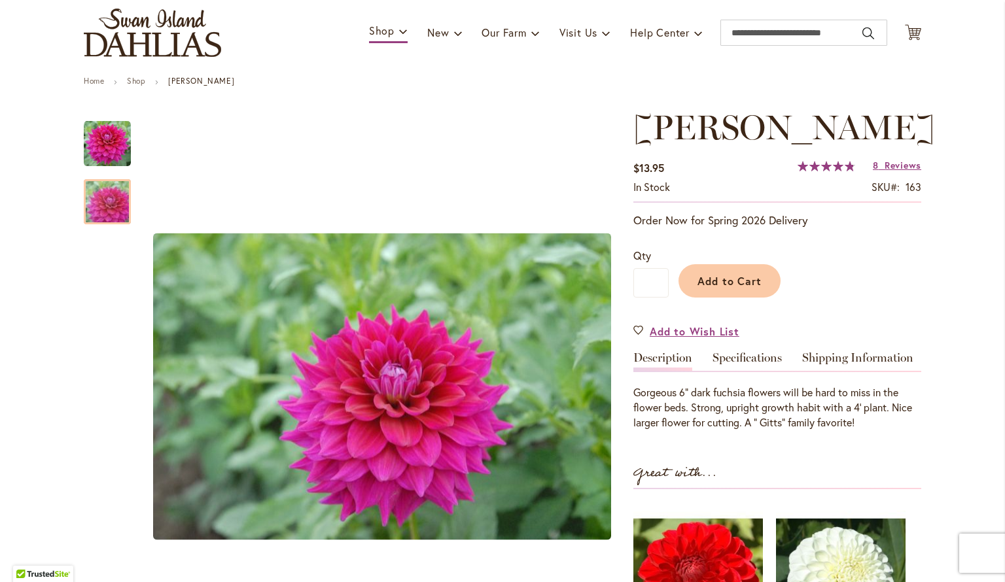
click at [16, 0] on header "Skip to Content The Mercantile & Office Open - [DATE]-[DATE] 9-4:30pm / The Mer…" at bounding box center [502, 16] width 1005 height 122
